Goal: Information Seeking & Learning: Check status

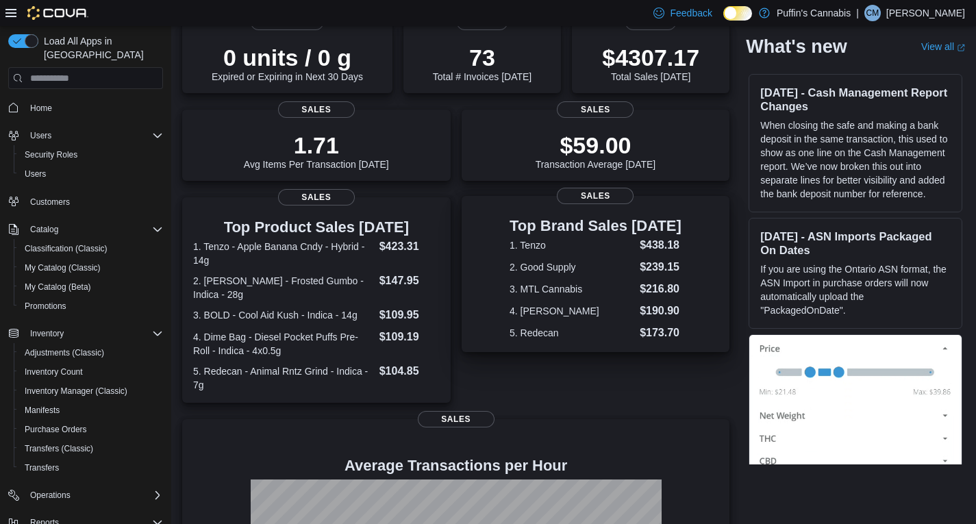
scroll to position [205, 0]
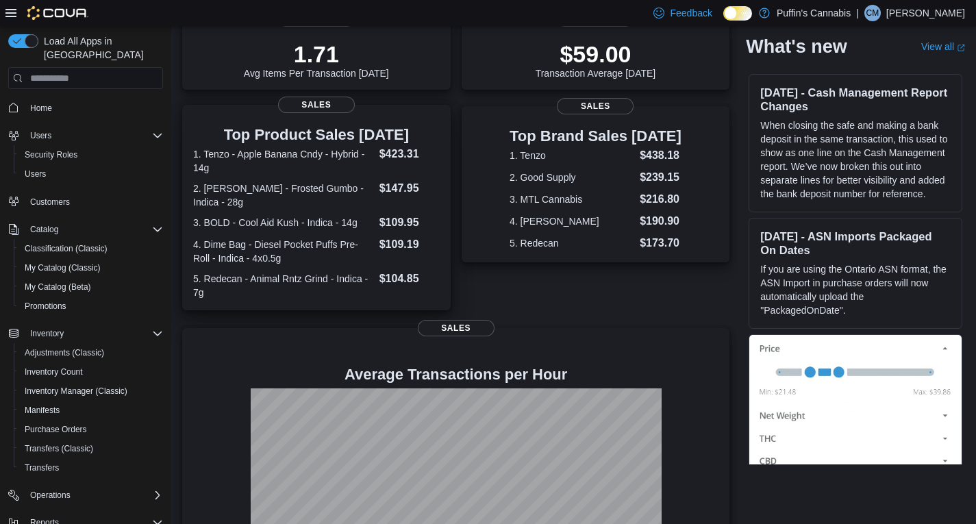
click at [365, 155] on dt "1. Tenzo - Apple Banana Cndy - Hybrid - 14g" at bounding box center [283, 160] width 181 height 27
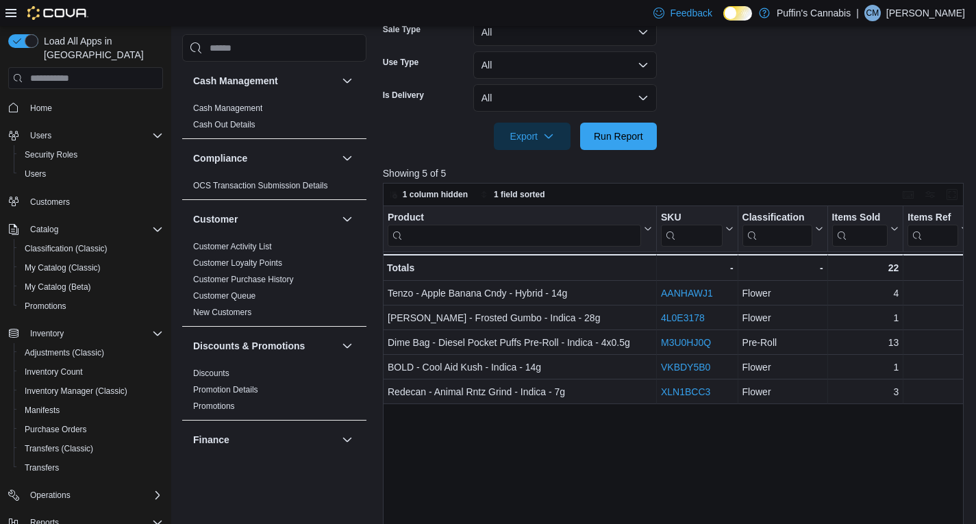
scroll to position [570, 0]
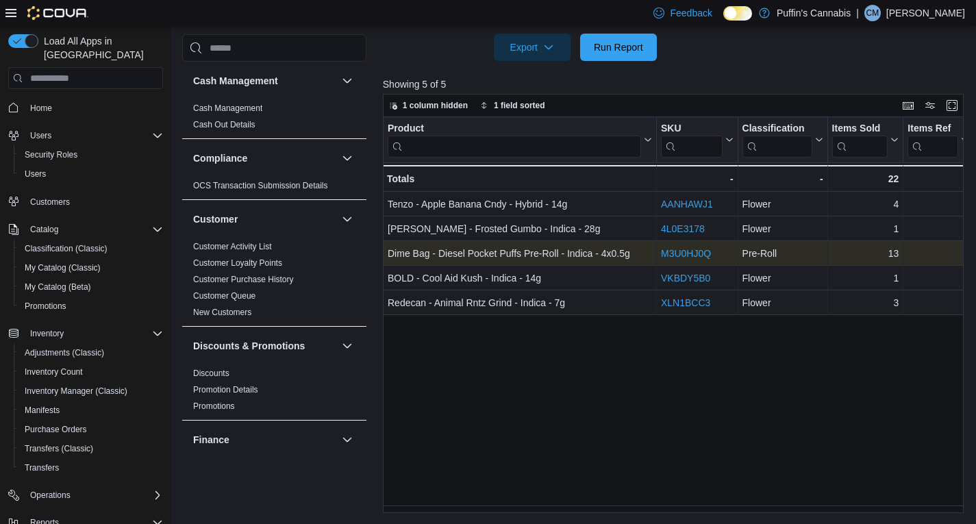
click at [672, 253] on link "M3U0HJ0Q" at bounding box center [686, 253] width 50 height 11
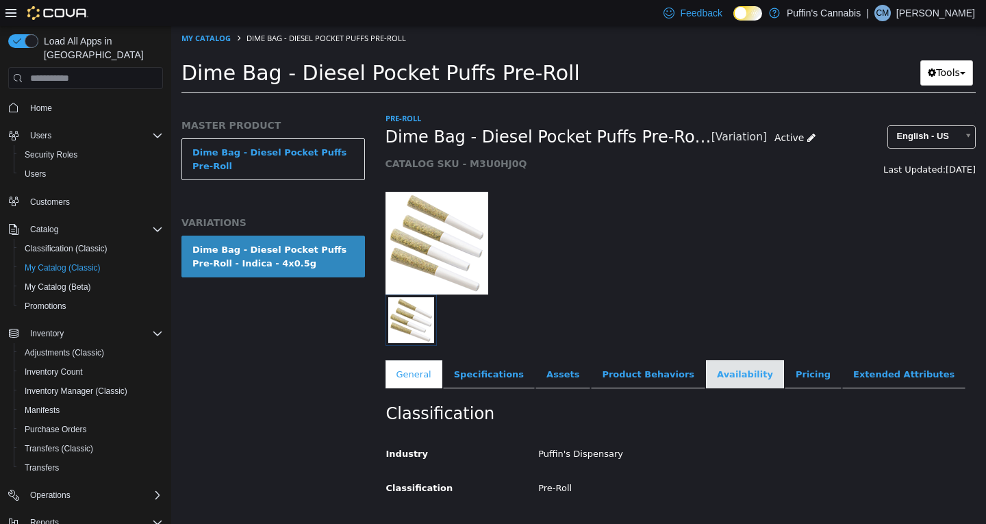
click at [706, 366] on link "Availability" at bounding box center [745, 374] width 78 height 29
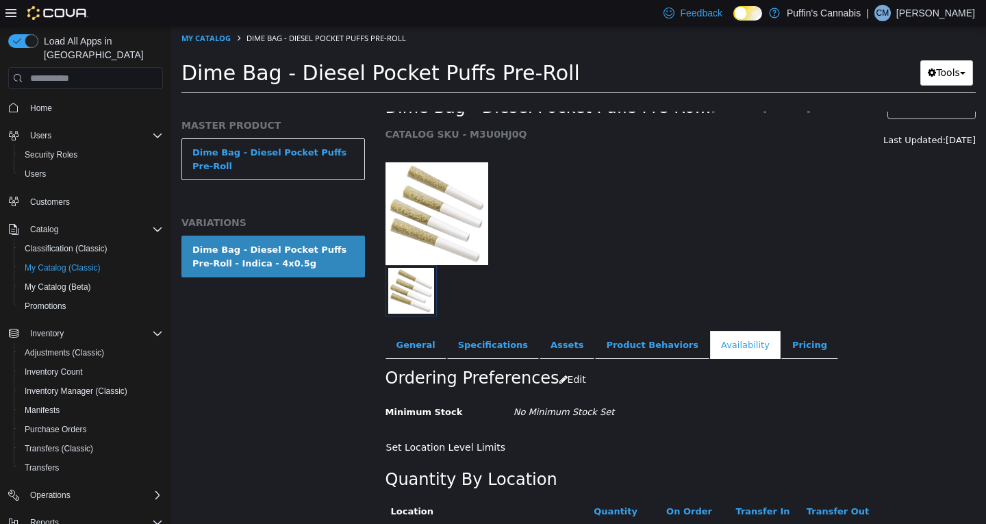
scroll to position [82, 0]
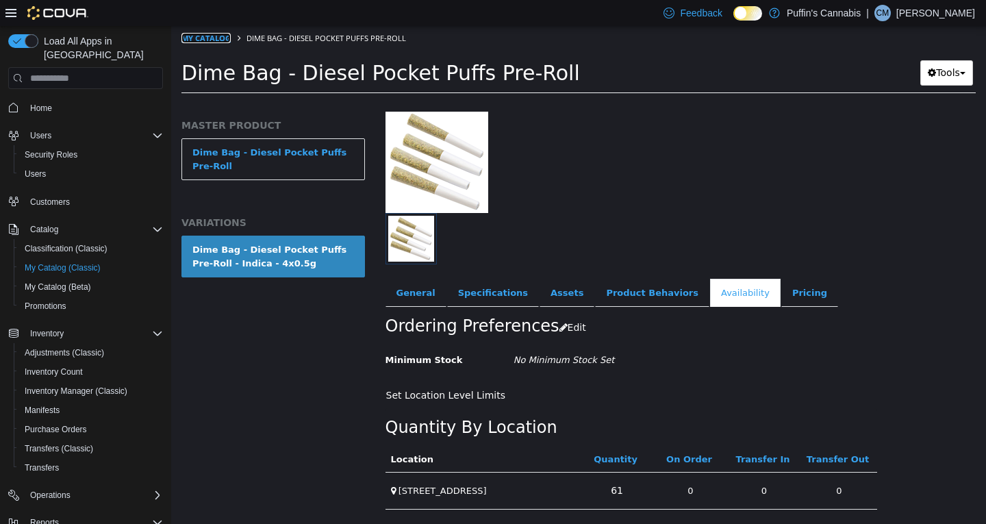
click at [201, 42] on link "My Catalog" at bounding box center [205, 38] width 49 height 10
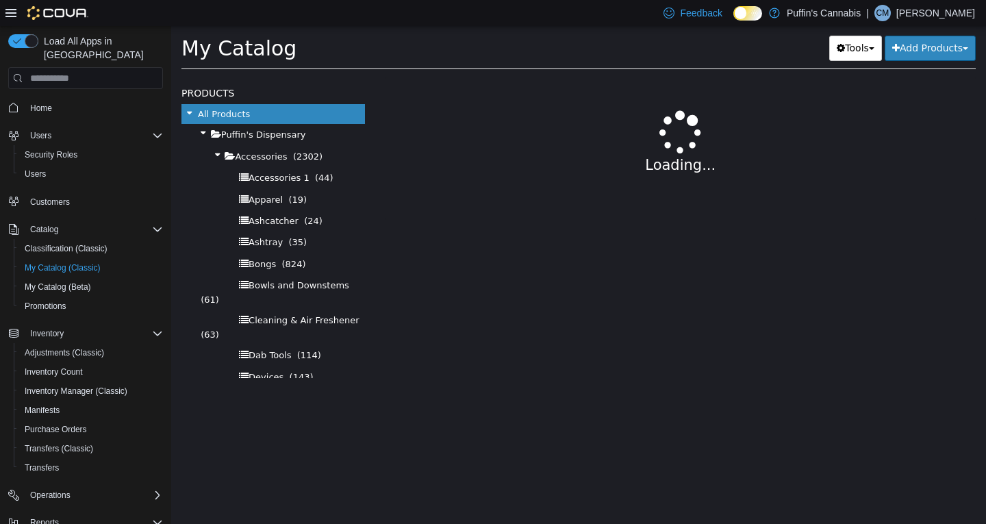
select select "**********"
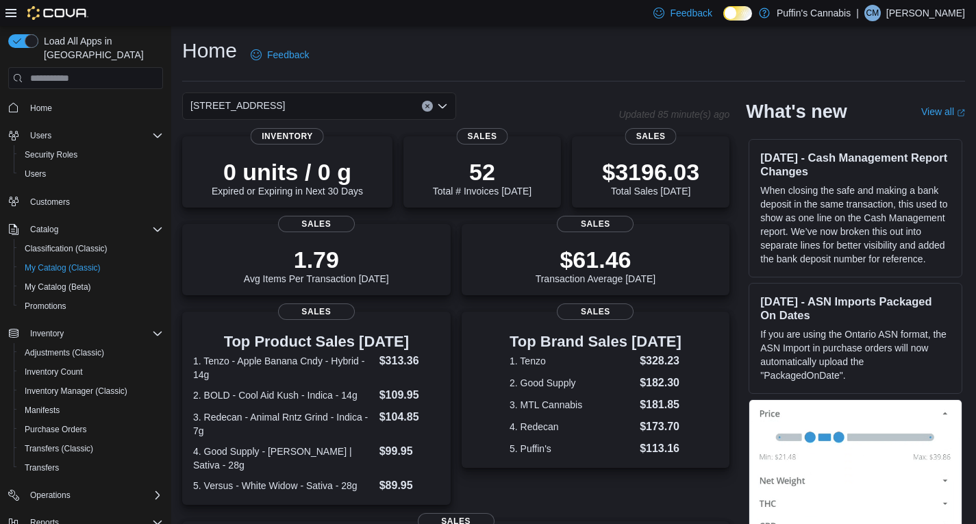
scroll to position [313, 0]
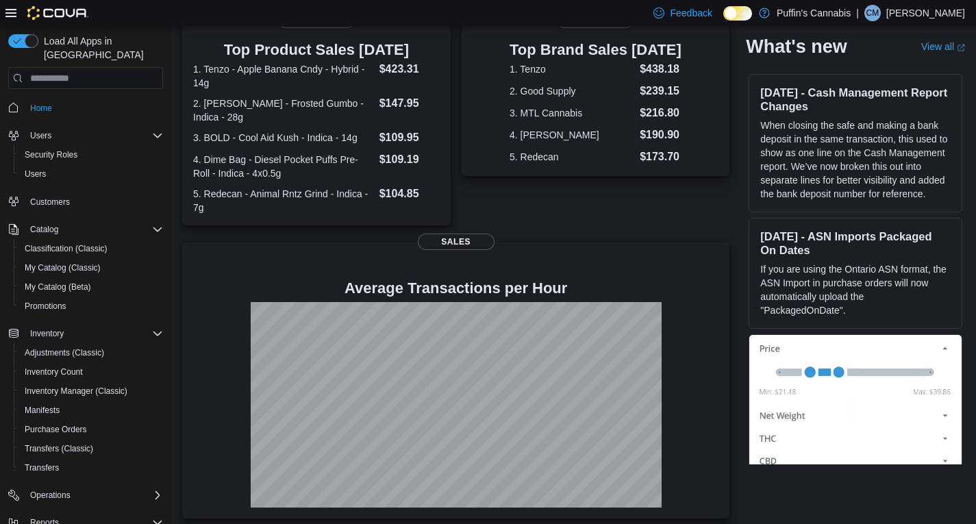
scroll to position [300, 0]
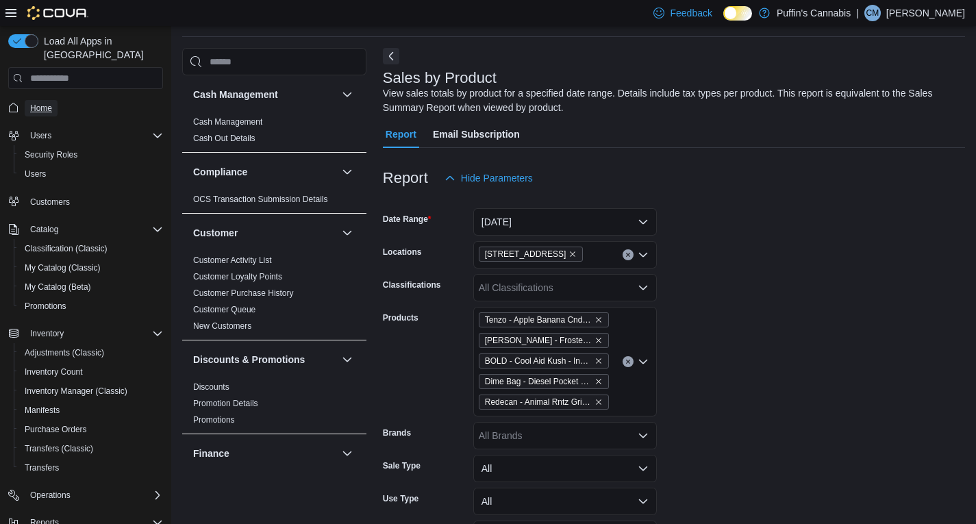
scroll to position [46, 0]
click at [41, 103] on span "Home" at bounding box center [41, 108] width 22 height 11
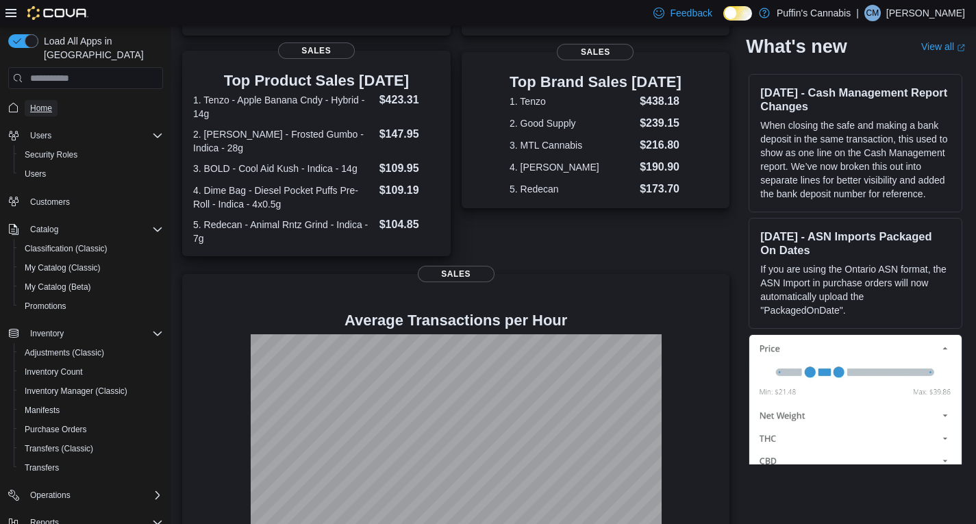
scroll to position [300, 0]
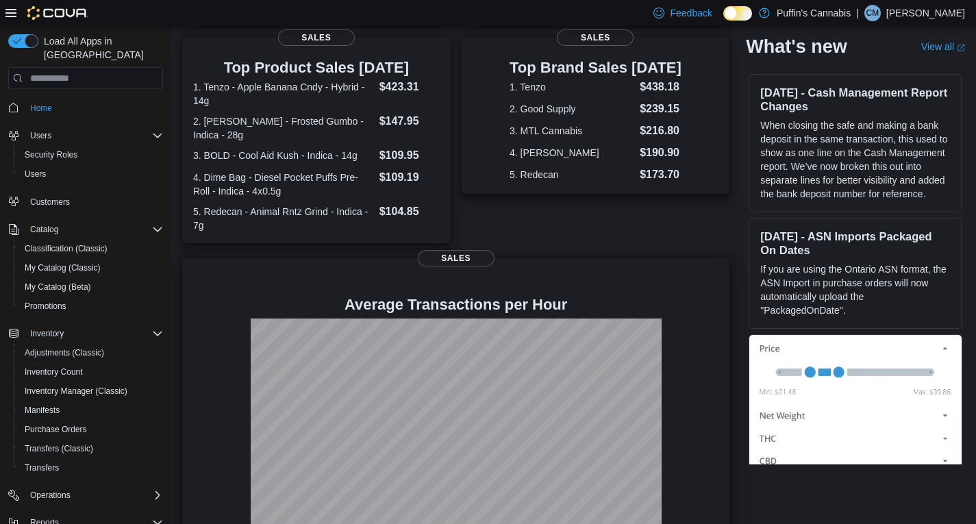
scroll to position [300, 0]
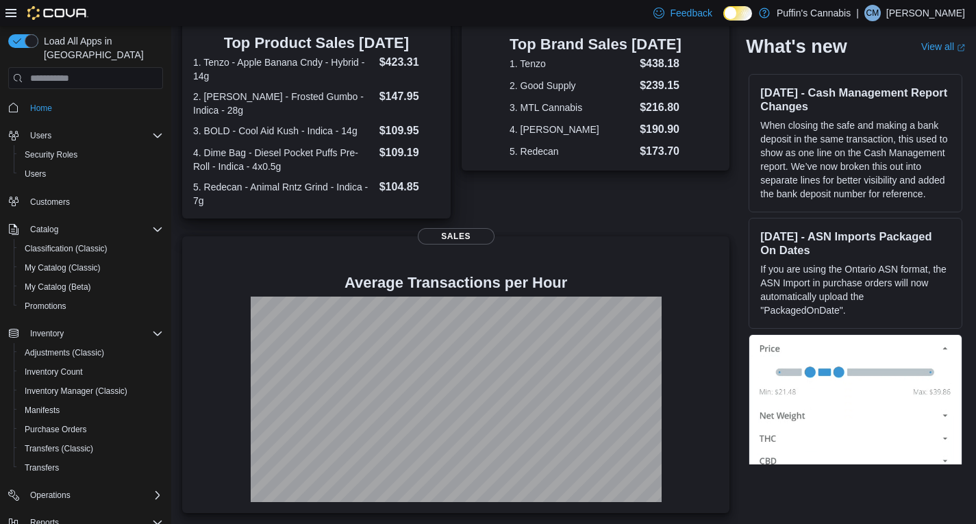
click at [275, 35] on h3 "Top Product Sales [DATE]" at bounding box center [316, 43] width 247 height 16
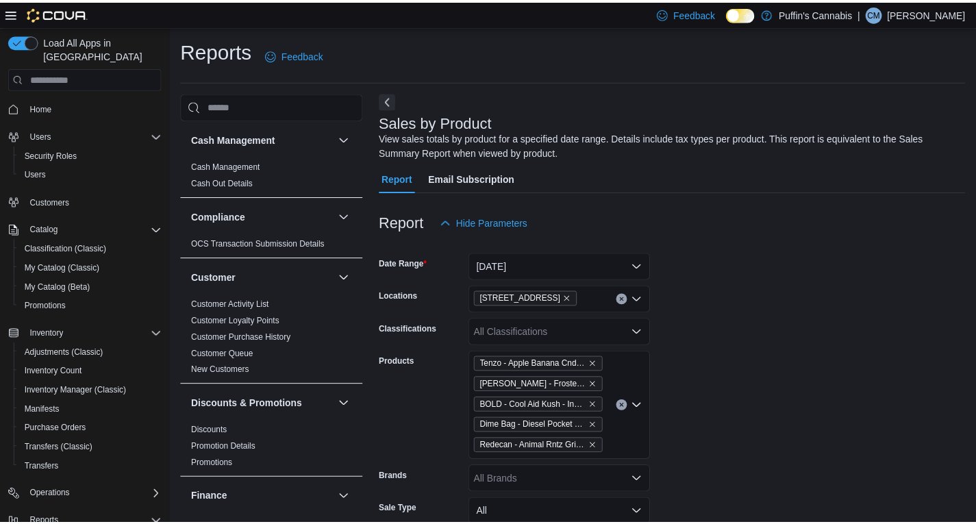
scroll to position [46, 0]
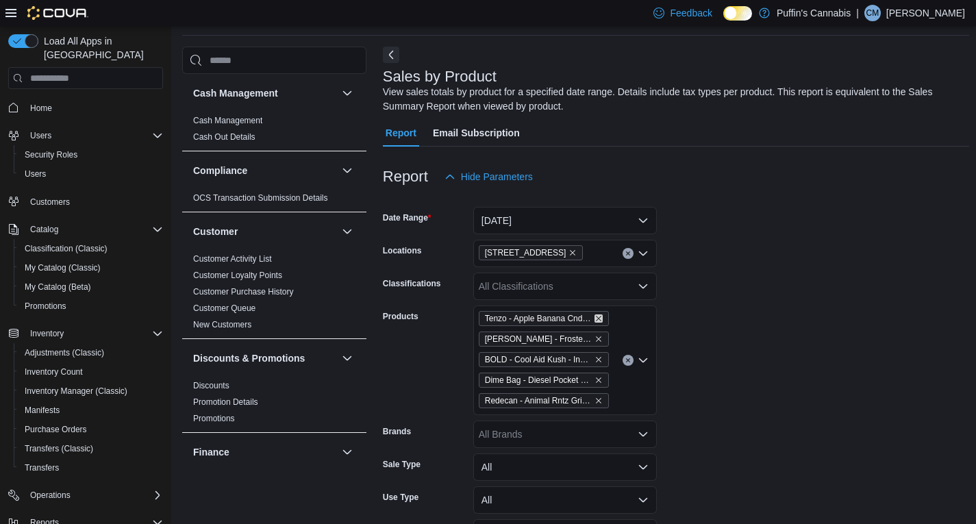
click at [597, 320] on icon "Remove Tenzo - Apple Banana Cndy - Hybrid - 14g from selection in this group" at bounding box center [598, 318] width 8 height 8
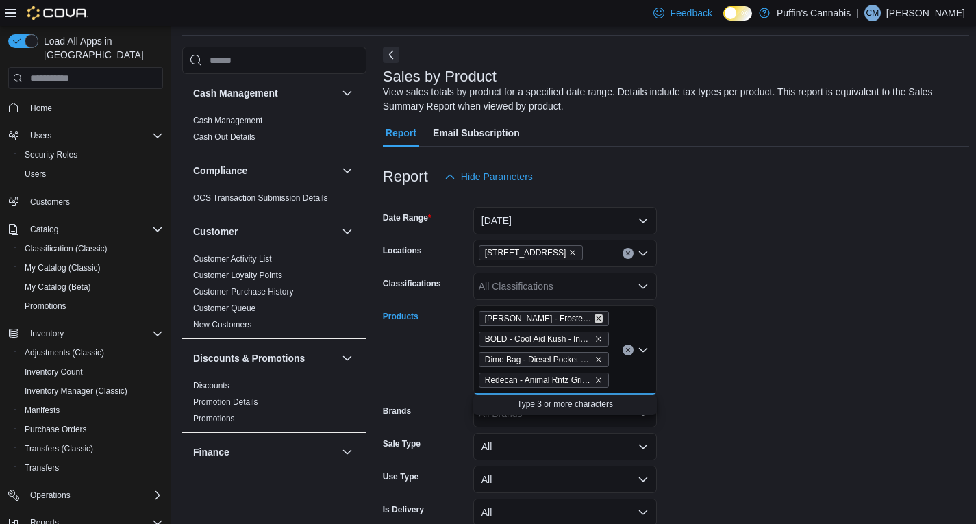
click at [597, 320] on icon "Remove BC Green - Frosted Gumbo - Indica - 28g from selection in this group" at bounding box center [598, 318] width 8 height 8
click at [597, 335] on icon "Remove BOLD - Cool Aid Kush - Indica - 14g from selection in this group" at bounding box center [598, 339] width 8 height 8
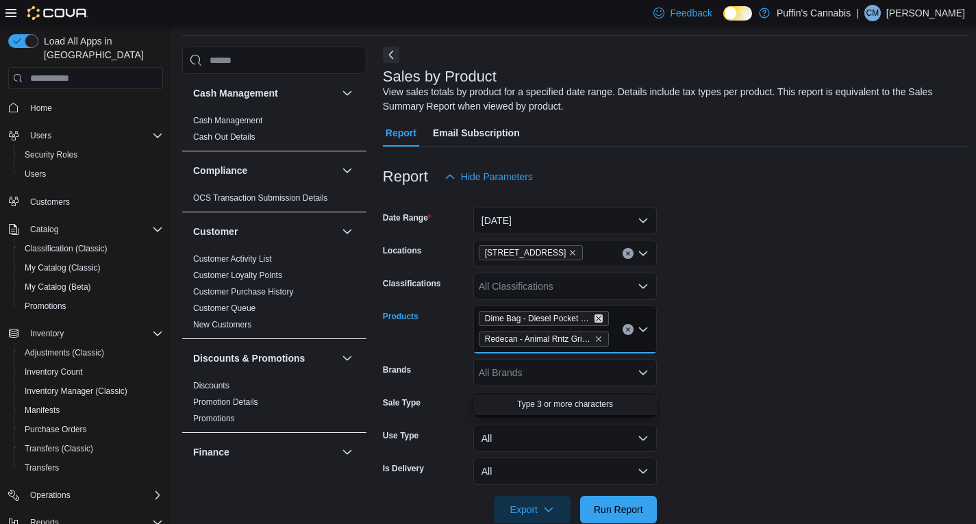
click at [597, 320] on icon "Remove Dime Bag - Diesel Pocket Puffs Pre-Roll - Indica - 4x0.5g from selection…" at bounding box center [598, 318] width 8 height 8
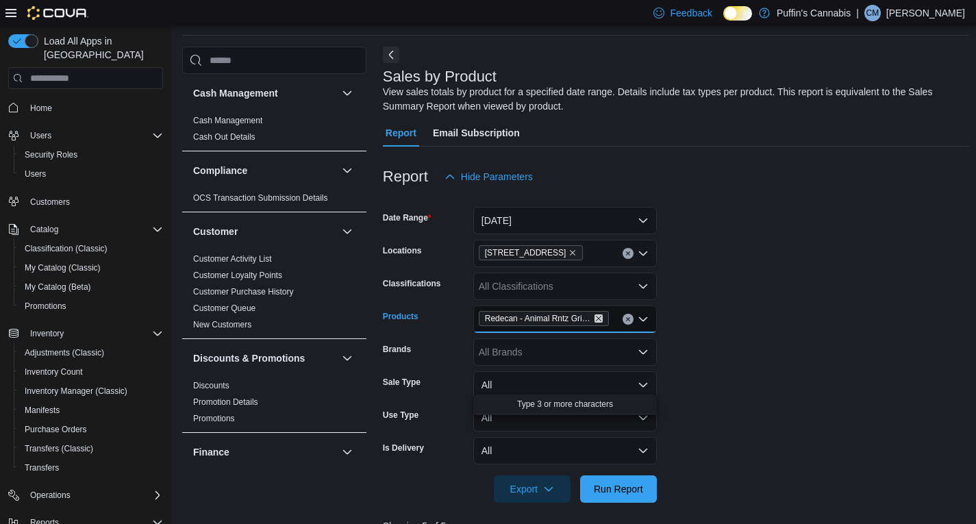
click at [597, 320] on icon "Remove Redecan - Animal Rntz Grind - Indica - 7g from selection in this group" at bounding box center [598, 318] width 8 height 8
click at [596, 320] on div "All Products Combo box. Selected. Combo box input. All Products. Type some text…" at bounding box center [565, 318] width 184 height 27
paste input "**********"
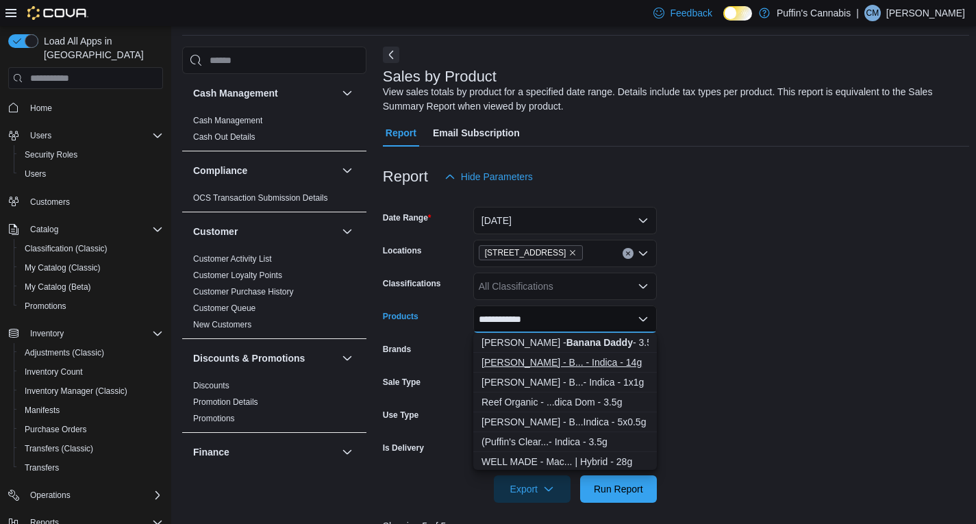
type input "**********"
click at [557, 369] on div "[PERSON_NAME] - B... - Indica - 14g" at bounding box center [564, 362] width 167 height 14
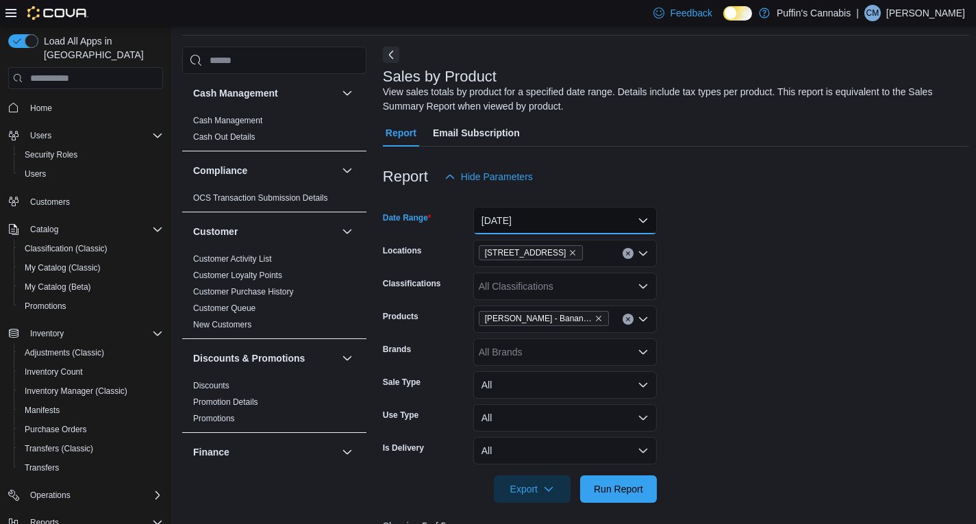
click at [567, 225] on button "[DATE]" at bounding box center [565, 220] width 184 height 27
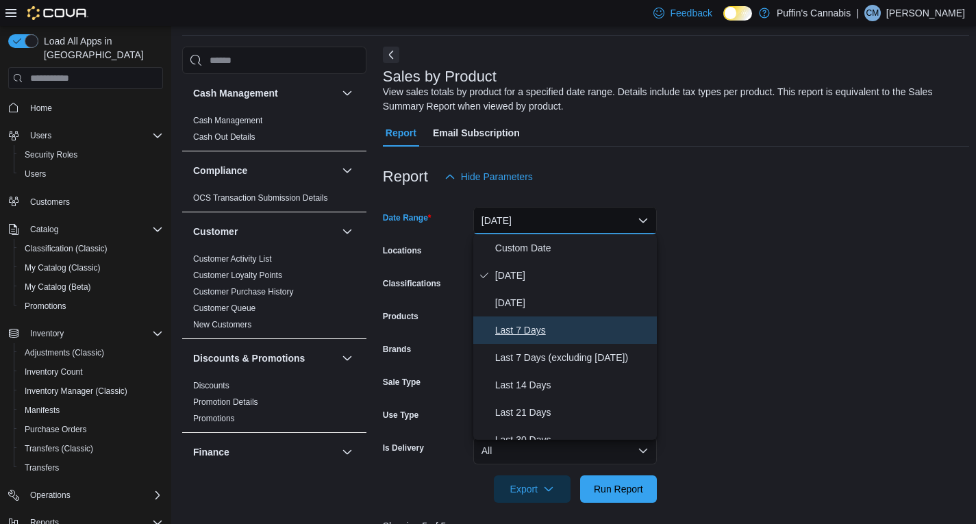
click at [542, 329] on span "Last 7 Days" at bounding box center [573, 330] width 156 height 16
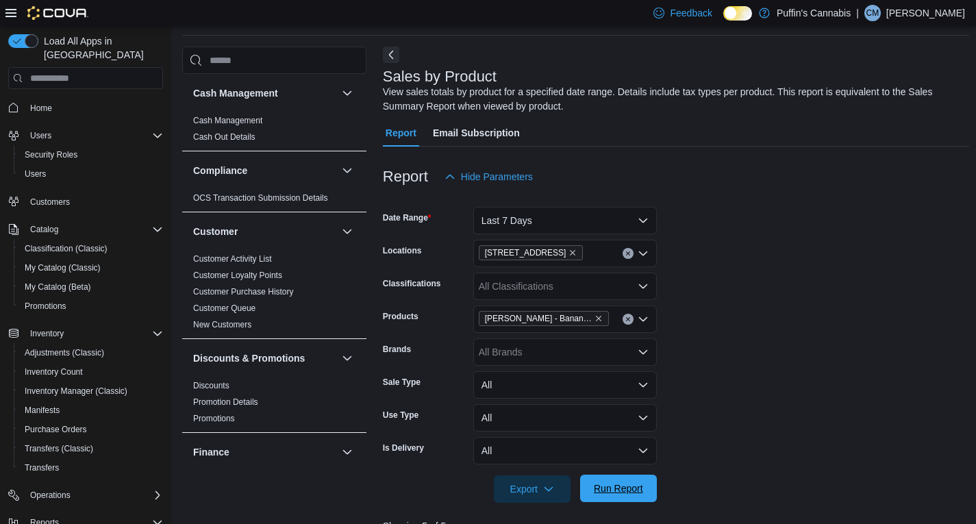
click at [616, 482] on span "Run Report" at bounding box center [618, 488] width 60 height 27
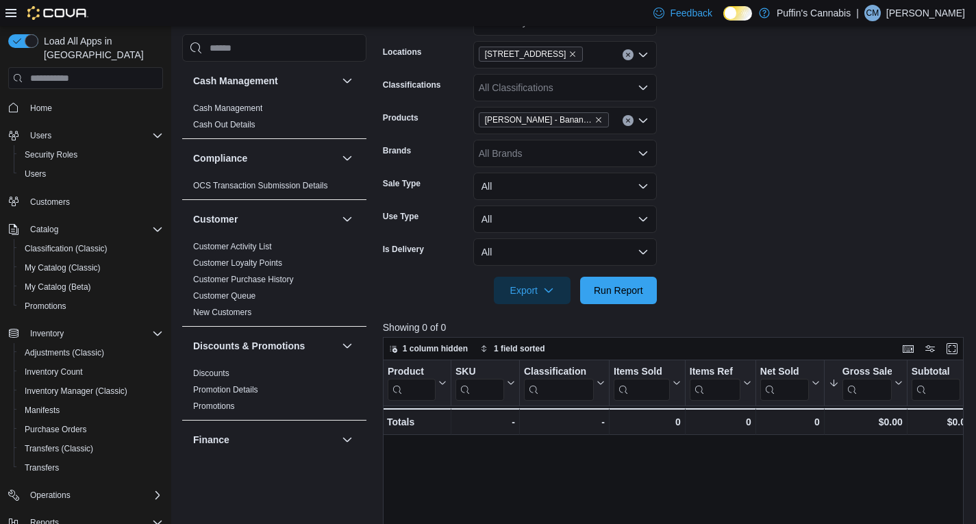
scroll to position [114, 0]
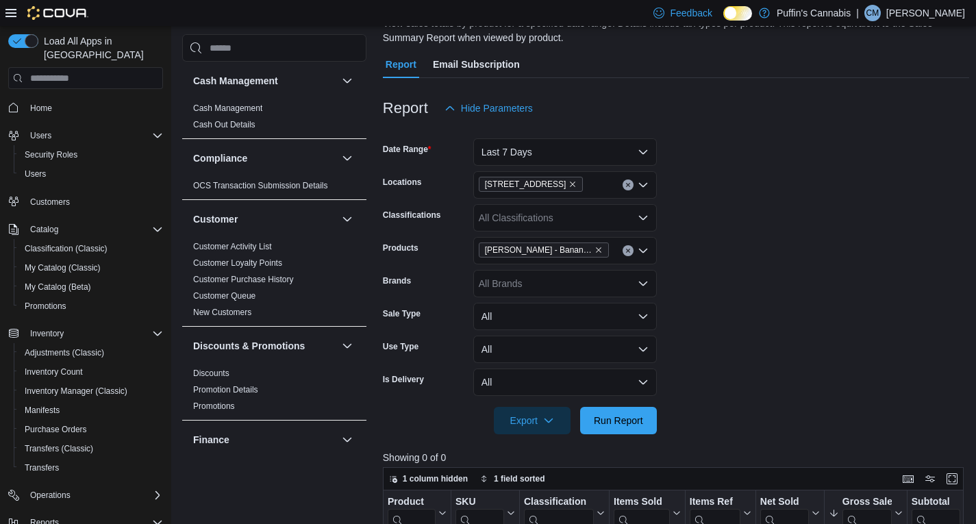
click at [614, 248] on div "[PERSON_NAME] - Banana Daddy - Indica - 14g" at bounding box center [565, 250] width 184 height 27
paste input "**********"
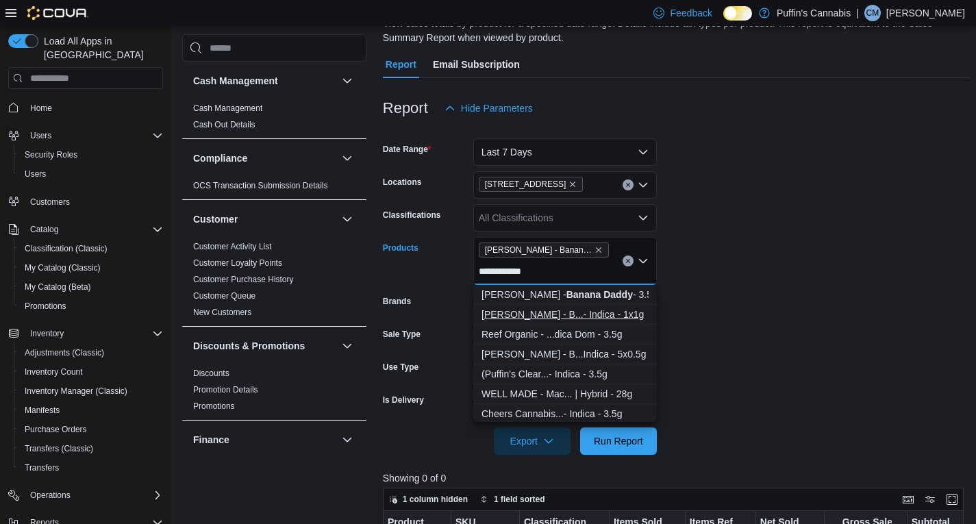
type input "**********"
click at [566, 312] on div "[PERSON_NAME] - B...- Indica - 1x1g" at bounding box center [564, 314] width 167 height 14
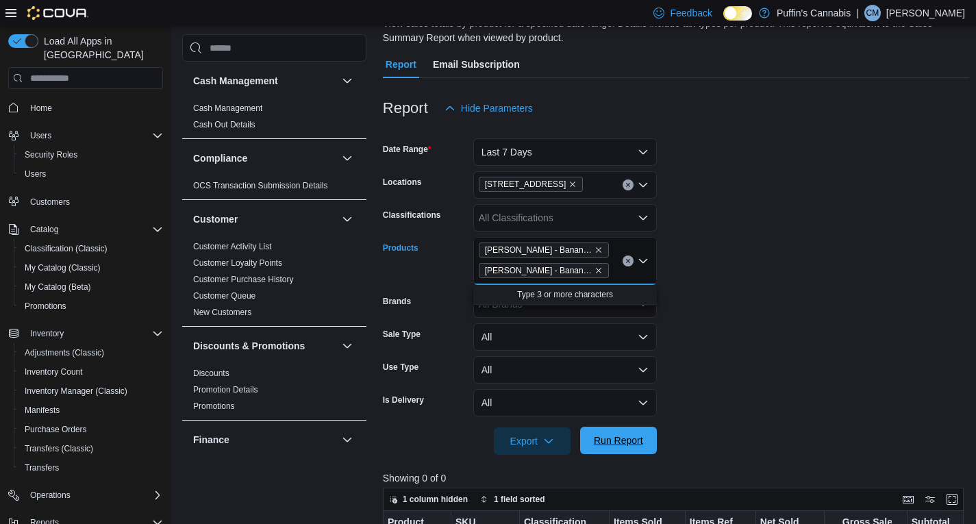
click at [611, 442] on span "Run Report" at bounding box center [618, 440] width 49 height 14
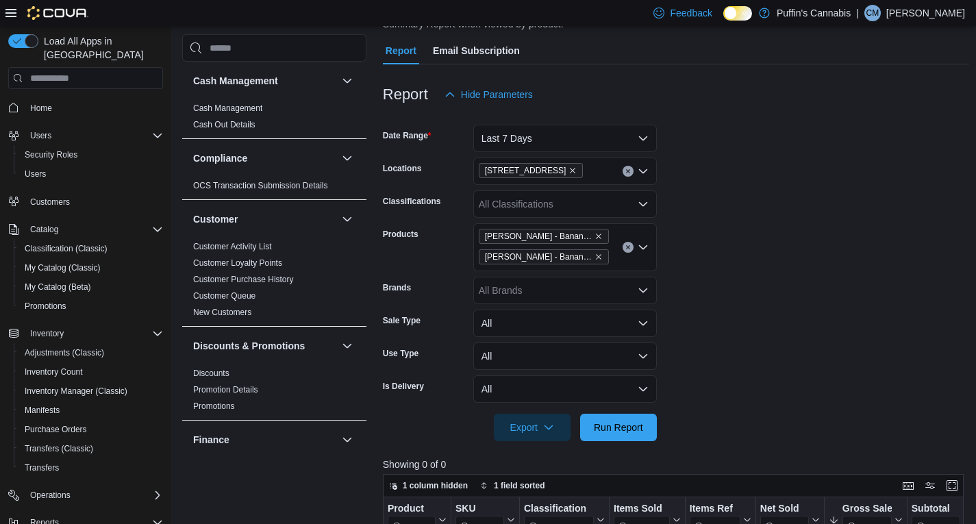
scroll to position [114, 0]
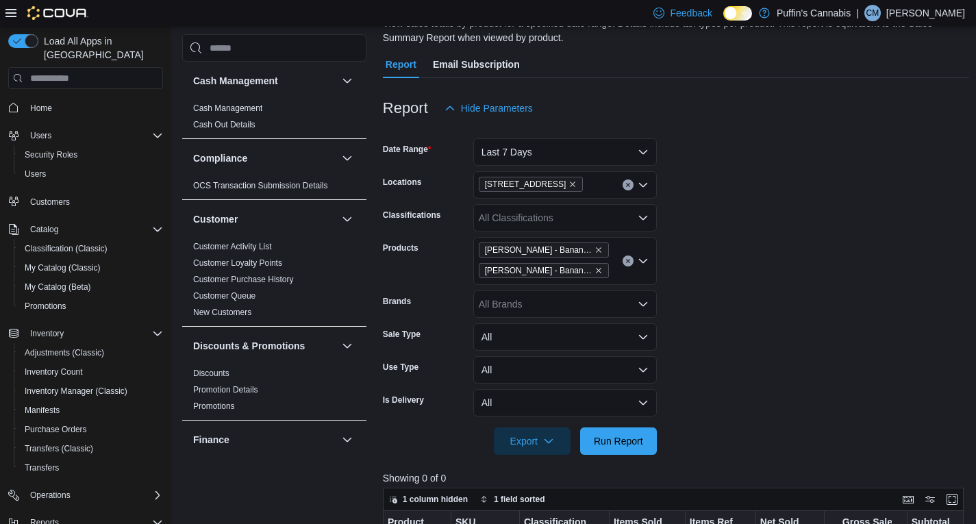
click at [613, 271] on div "[PERSON_NAME] - Banana Daddy - Indica - 14g [PERSON_NAME] - Banana Daddy Pre-Ro…" at bounding box center [565, 261] width 184 height 48
paste input "**********"
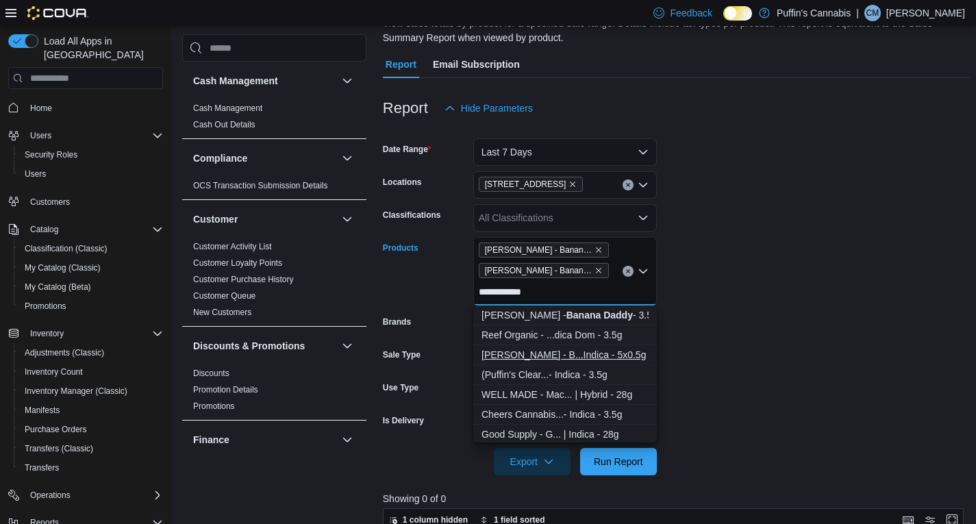
type input "**********"
click at [590, 355] on div "[PERSON_NAME] - B...Indica - 5x0.5g" at bounding box center [564, 355] width 167 height 14
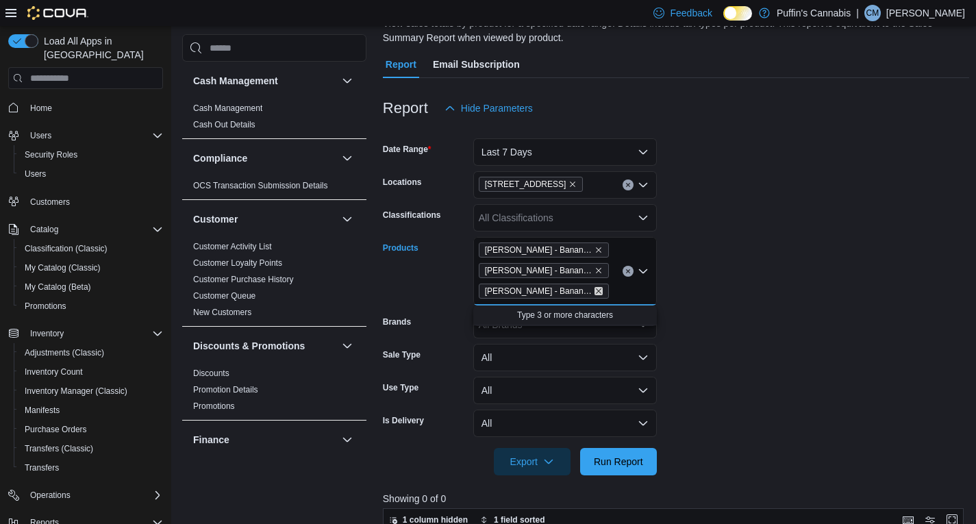
click at [598, 291] on icon "Remove Bud Lafleur - Banana Daddy Pre-Roll - Indica - 5x0.5g from selection in …" at bounding box center [598, 291] width 8 height 8
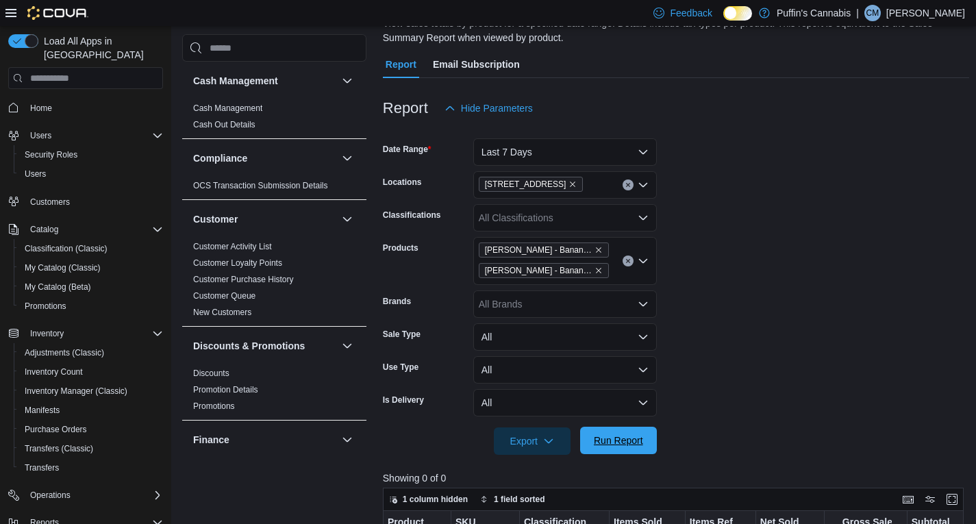
click at [611, 437] on span "Run Report" at bounding box center [618, 440] width 49 height 14
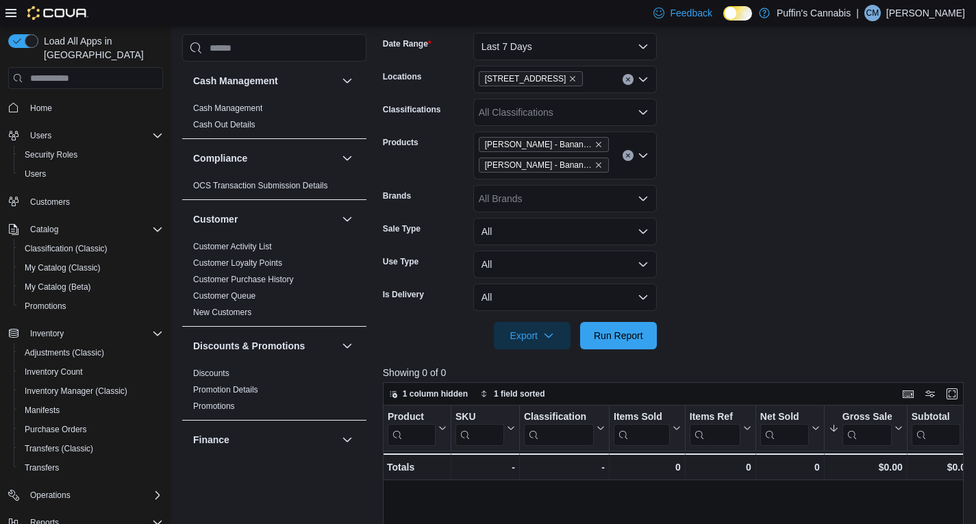
scroll to position [166, 0]
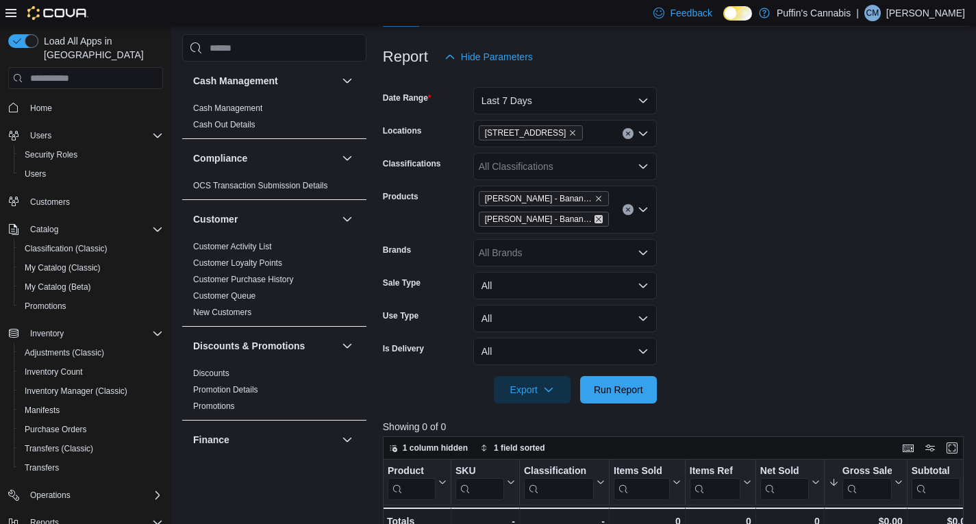
click at [598, 218] on icon "Remove Bud Lafleur - Banana Daddy Pre-Roll - Indica - 1x1g from selection in th…" at bounding box center [598, 218] width 5 height 5
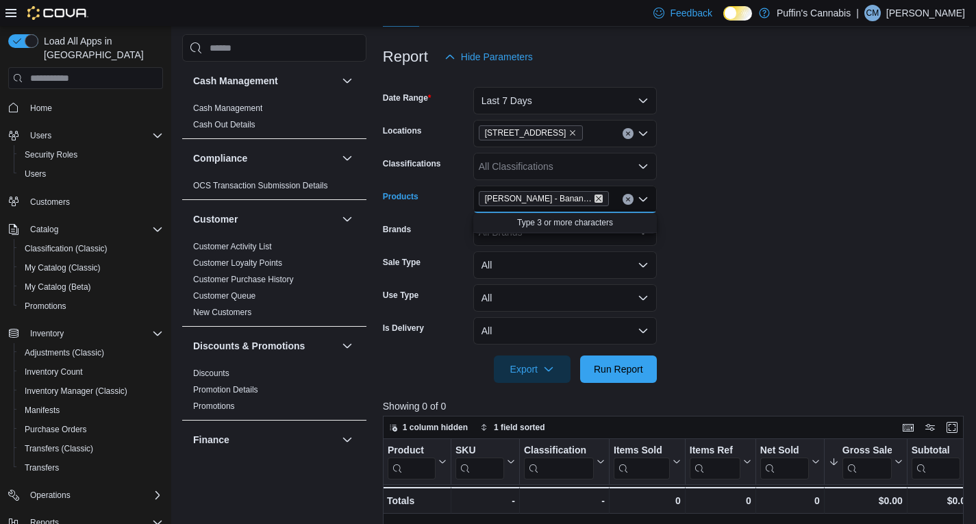
click at [601, 194] on icon "Remove Bud Lafleur - Banana Daddy - Indica - 14g from selection in this group" at bounding box center [598, 198] width 8 height 8
paste input "**********"
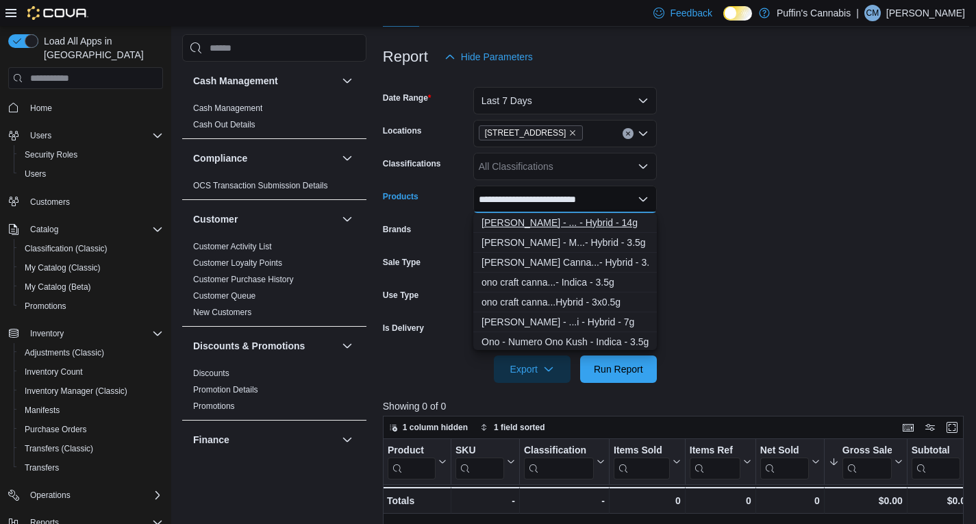
type input "**********"
click at [578, 225] on div "[PERSON_NAME] - ... - Hybrid - 14g" at bounding box center [564, 223] width 167 height 14
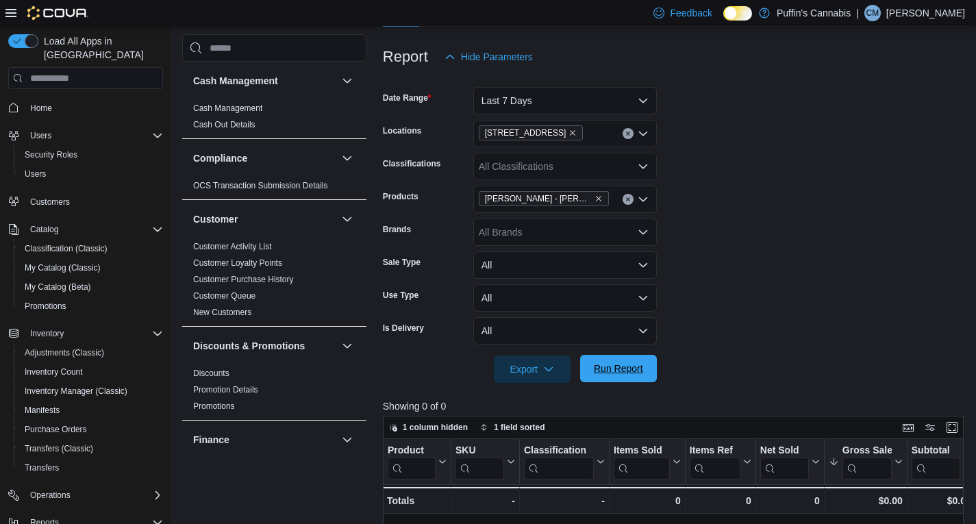
click at [614, 374] on span "Run Report" at bounding box center [618, 369] width 49 height 14
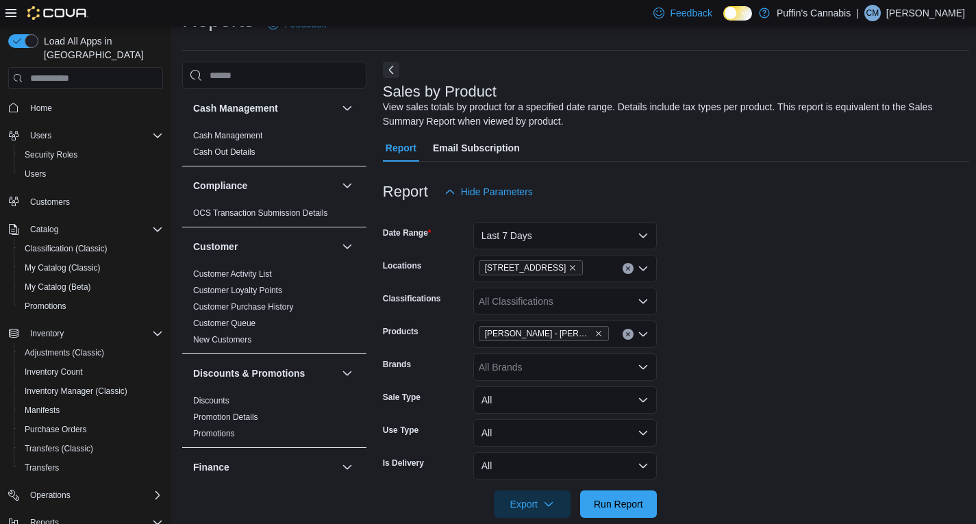
scroll to position [29, 0]
